Goal: Task Accomplishment & Management: Complete application form

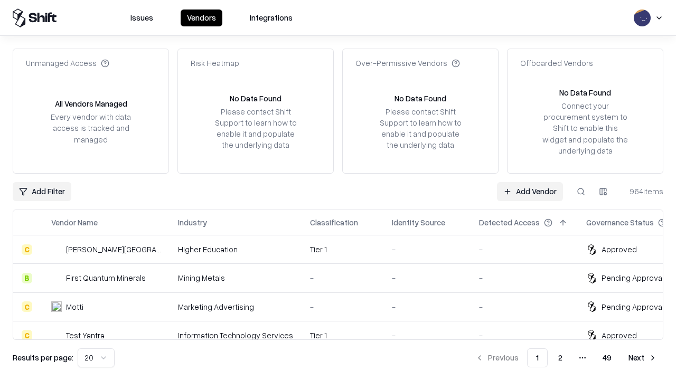
click at [530, 191] on link "Add Vendor" at bounding box center [530, 191] width 66 height 19
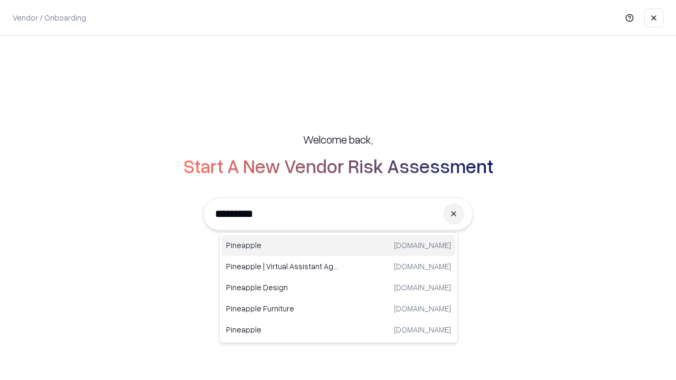
click at [338, 246] on div "Pineapple [DOMAIN_NAME]" at bounding box center [338, 245] width 233 height 21
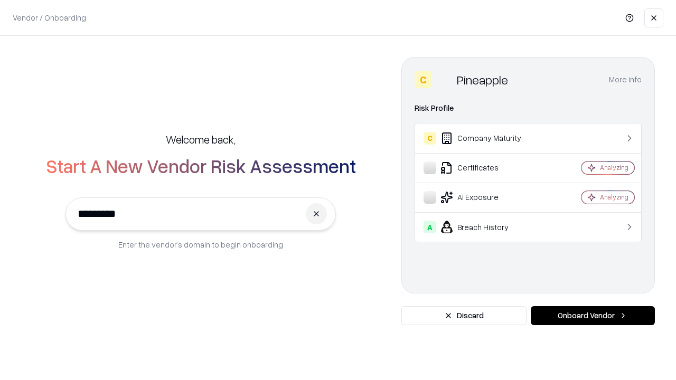
type input "*********"
click at [592, 316] on button "Onboard Vendor" at bounding box center [593, 315] width 124 height 19
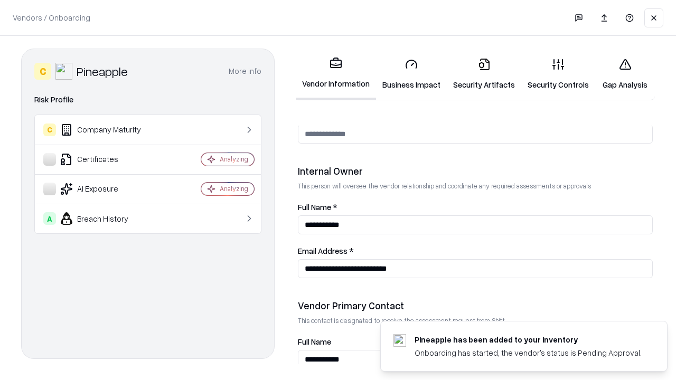
scroll to position [547, 0]
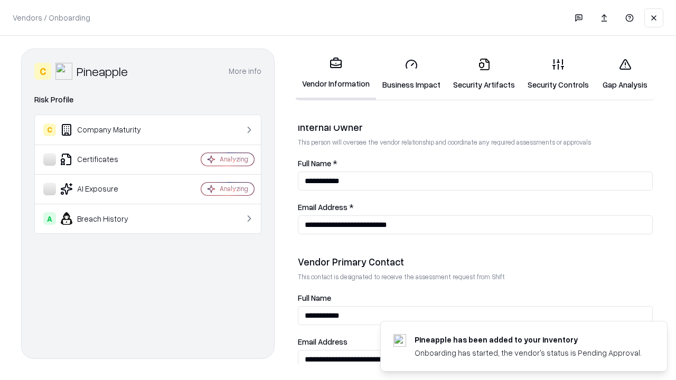
click at [411, 74] on link "Business Impact" at bounding box center [411, 74] width 71 height 49
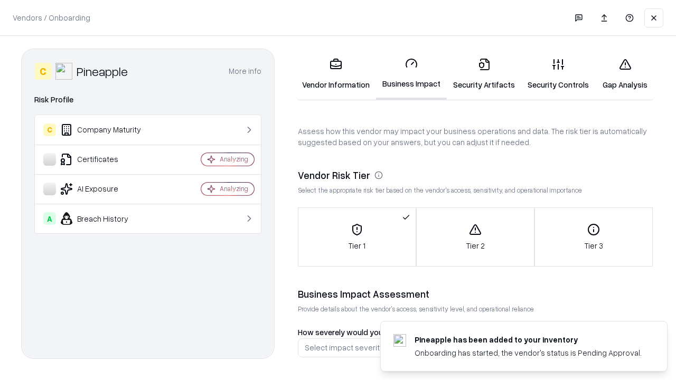
click at [484, 74] on link "Security Artifacts" at bounding box center [484, 74] width 74 height 49
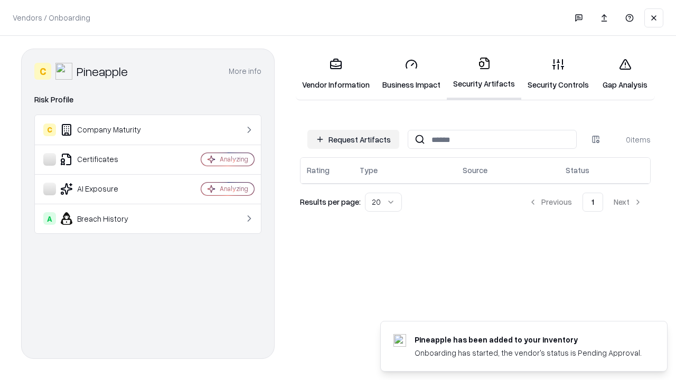
click at [353, 139] on button "Request Artifacts" at bounding box center [353, 139] width 92 height 19
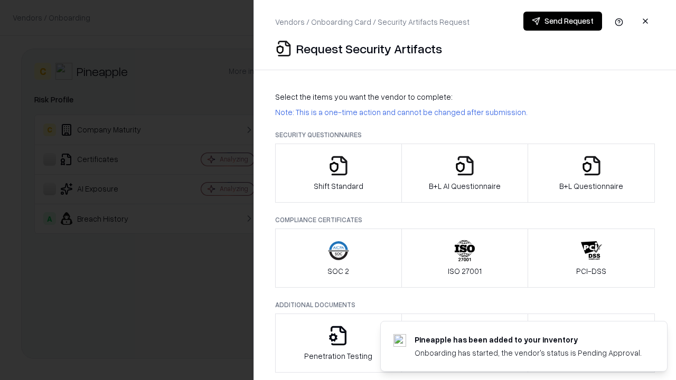
click at [338, 173] on icon "button" at bounding box center [338, 165] width 21 height 21
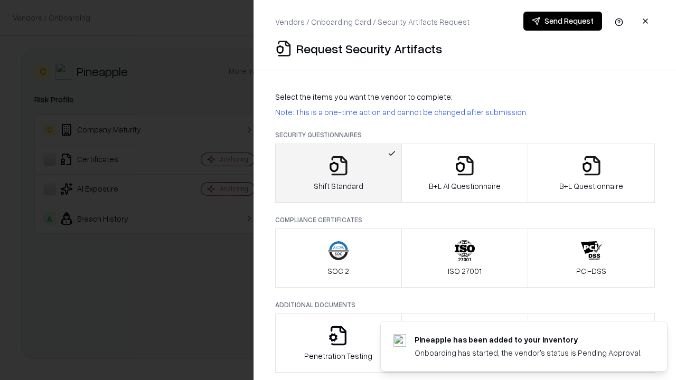
click at [562, 21] on button "Send Request" at bounding box center [562, 21] width 79 height 19
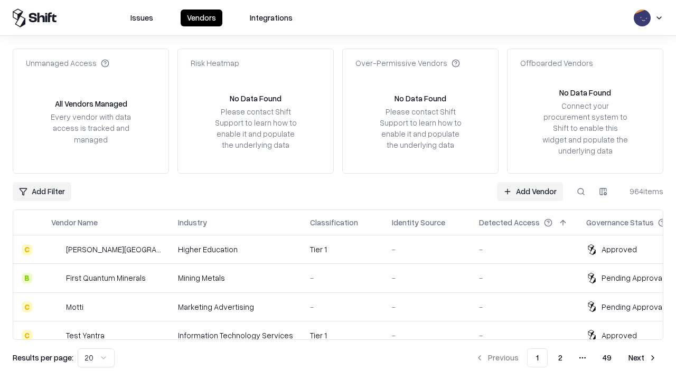
click at [581, 191] on button at bounding box center [580, 191] width 19 height 19
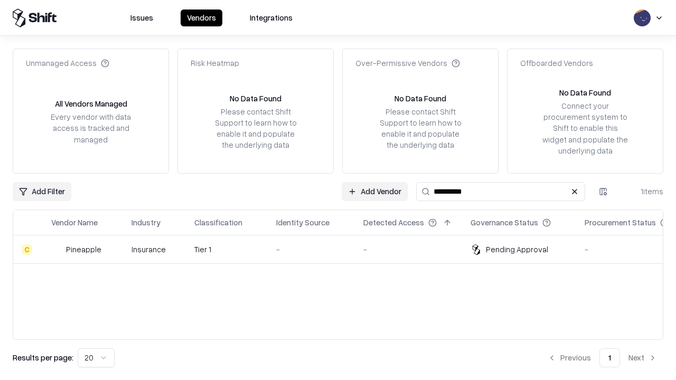
type input "*********"
click at [344, 249] on div "-" at bounding box center [311, 249] width 70 height 11
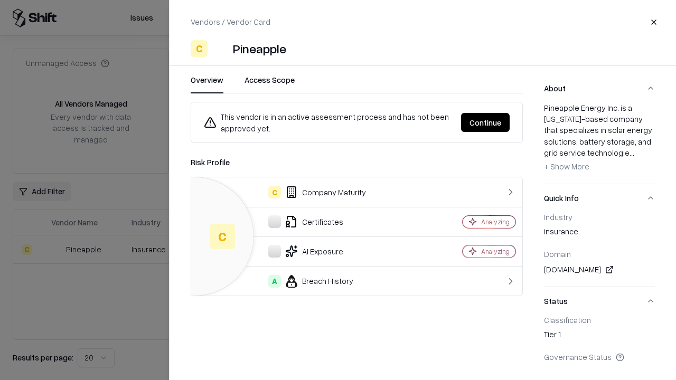
click at [485, 123] on button "Continue" at bounding box center [485, 122] width 49 height 19
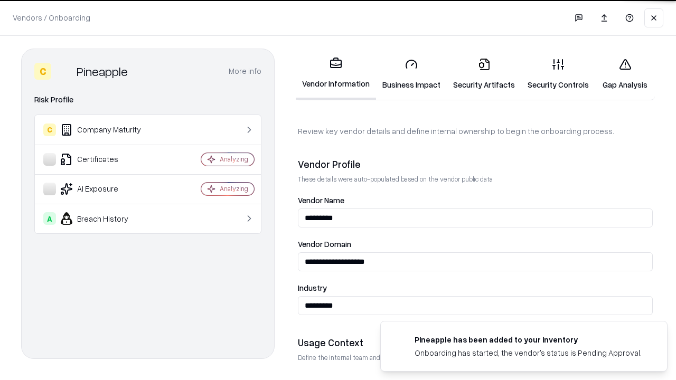
click at [484, 74] on link "Security Artifacts" at bounding box center [484, 74] width 74 height 49
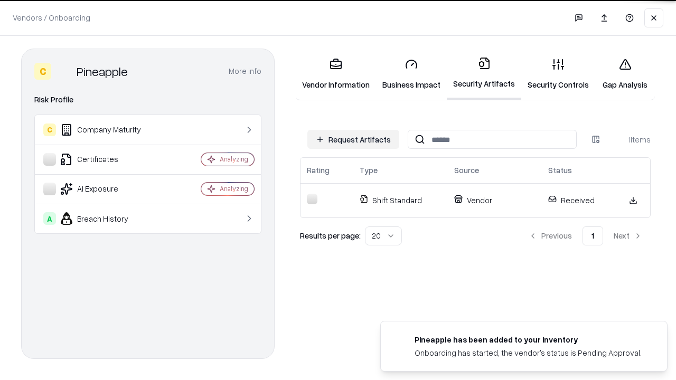
click at [625, 74] on link "Gap Analysis" at bounding box center [625, 74] width 60 height 49
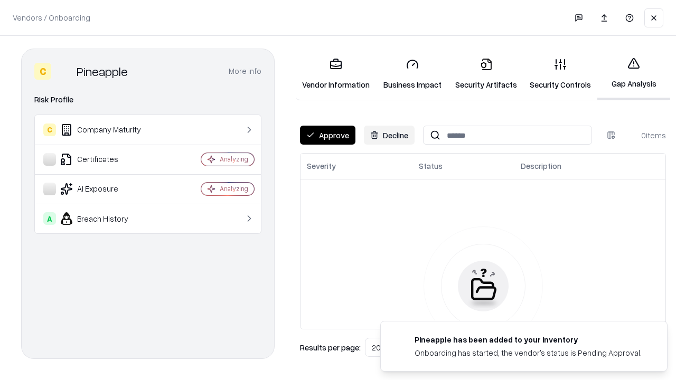
click at [327, 135] on button "Approve" at bounding box center [327, 135] width 55 height 19
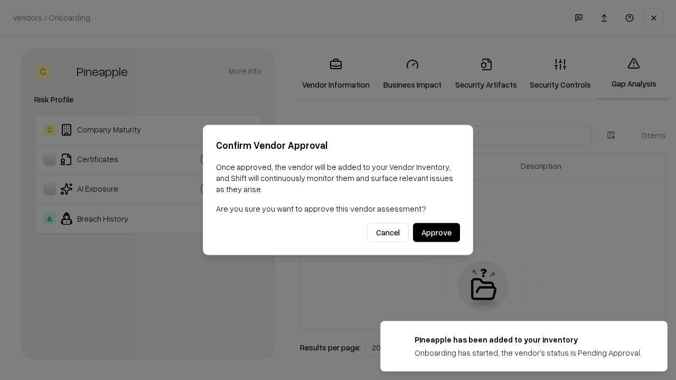
click at [436, 232] on button "Approve" at bounding box center [436, 232] width 47 height 19
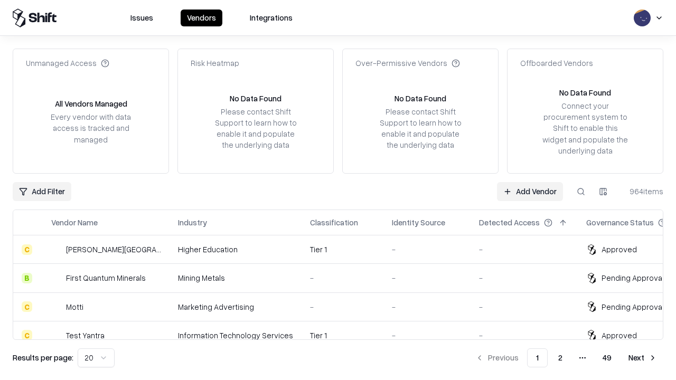
type input "*********"
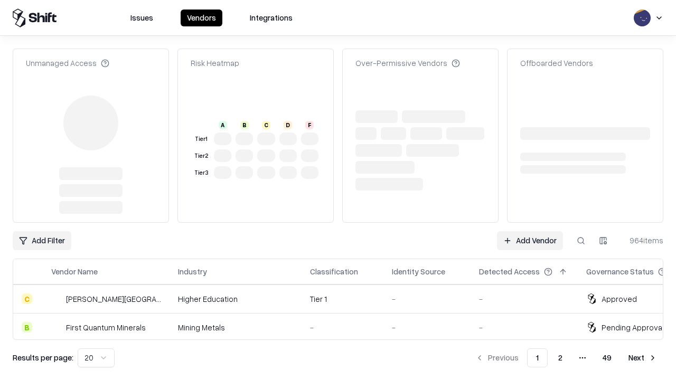
click at [530, 231] on link "Add Vendor" at bounding box center [530, 240] width 66 height 19
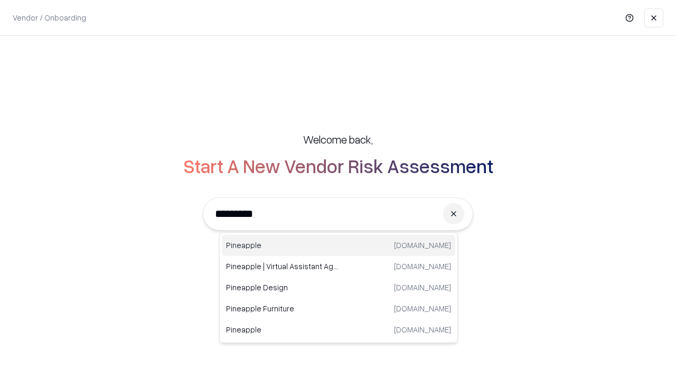
click at [338, 246] on div "Pineapple [DOMAIN_NAME]" at bounding box center [338, 245] width 233 height 21
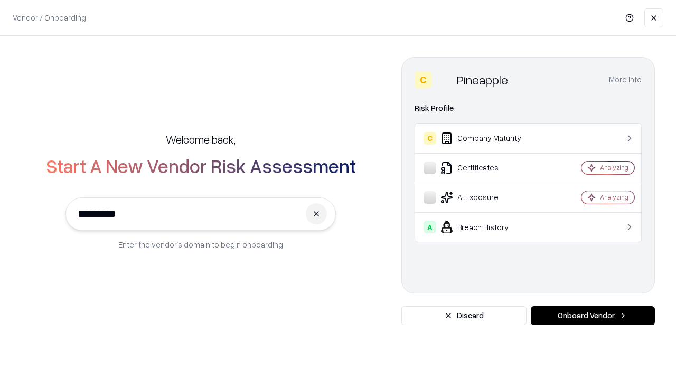
type input "*********"
click at [592, 316] on button "Onboard Vendor" at bounding box center [593, 315] width 124 height 19
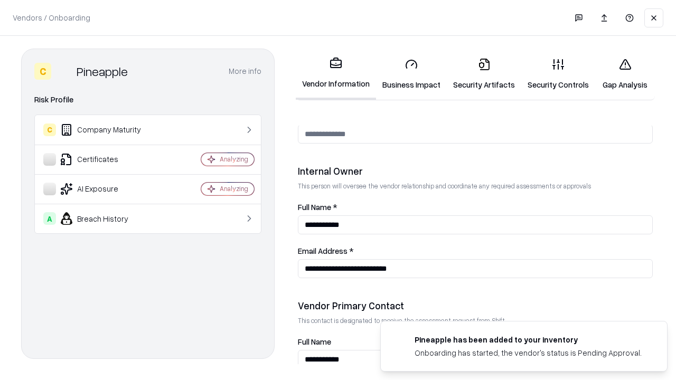
scroll to position [547, 0]
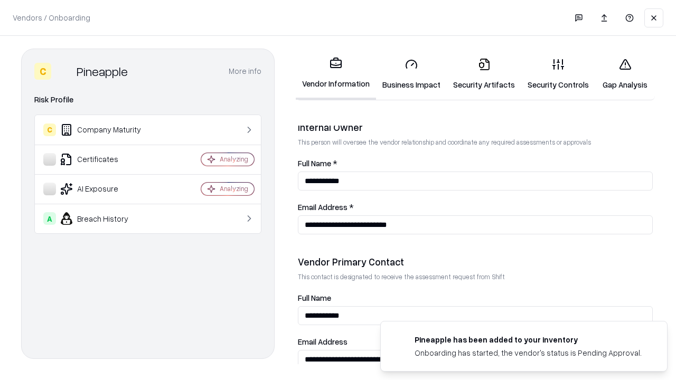
click at [625, 74] on link "Gap Analysis" at bounding box center [625, 74] width 60 height 49
